Goal: Check status: Check status

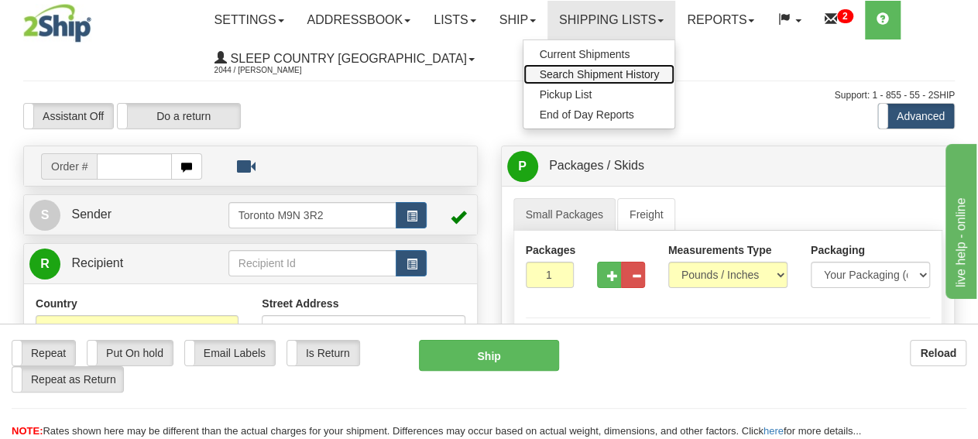
click at [615, 69] on span "Search Shipment History" at bounding box center [599, 74] width 120 height 12
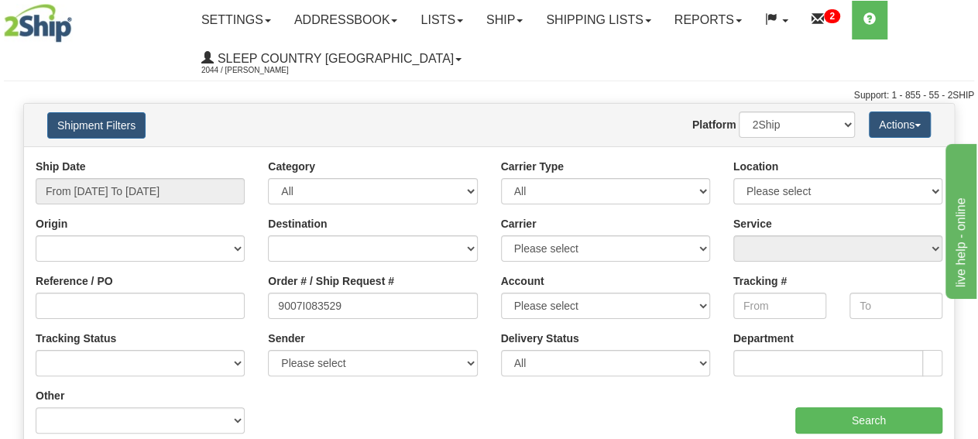
type input "9007I083529"
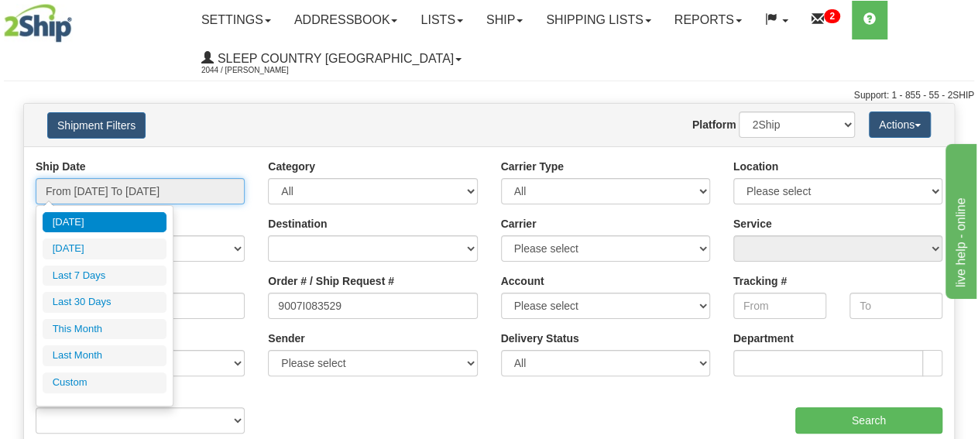
click at [148, 191] on input "From [DATE] To [DATE]" at bounding box center [140, 191] width 209 height 26
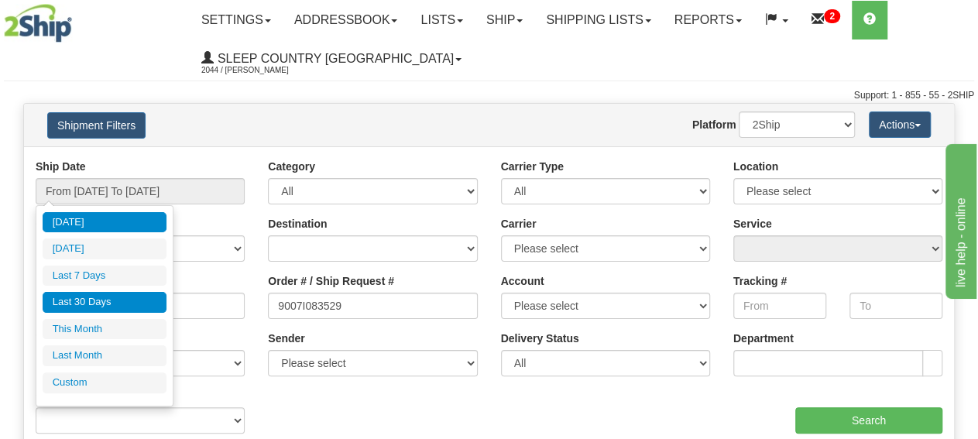
click at [129, 307] on li "Last 30 Days" at bounding box center [105, 302] width 124 height 21
type input "From [DATE] To [DATE]"
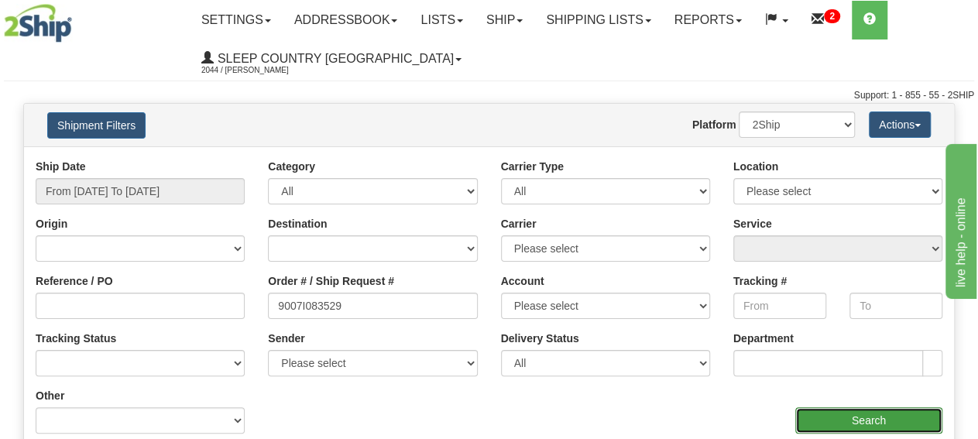
click at [865, 423] on input "Search" at bounding box center [868, 420] width 147 height 26
